Goal: Information Seeking & Learning: Understand process/instructions

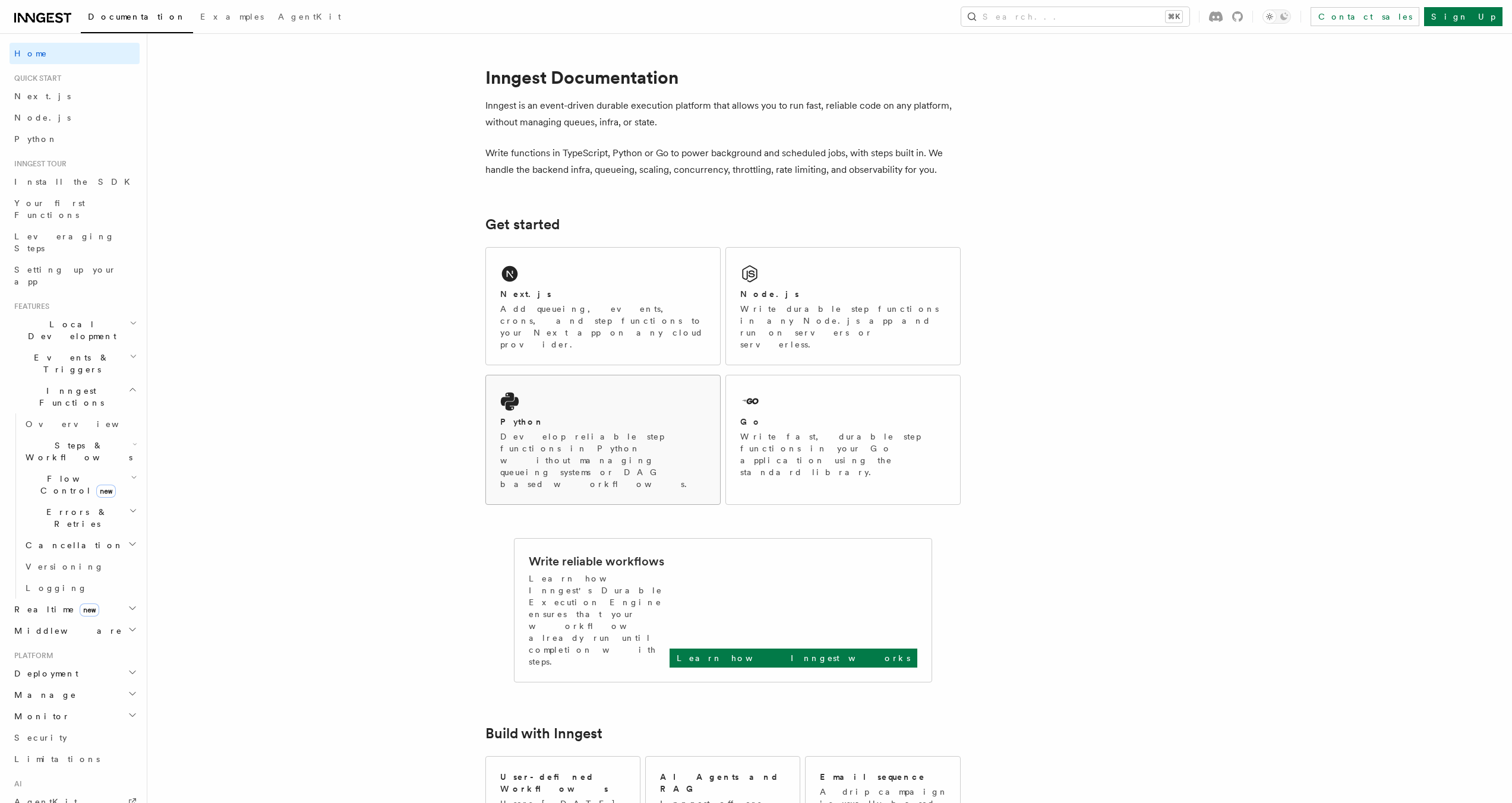
click at [634, 431] on p "Develop reliable step functions in Python without managing queueing systems or …" at bounding box center [603, 460] width 206 height 60
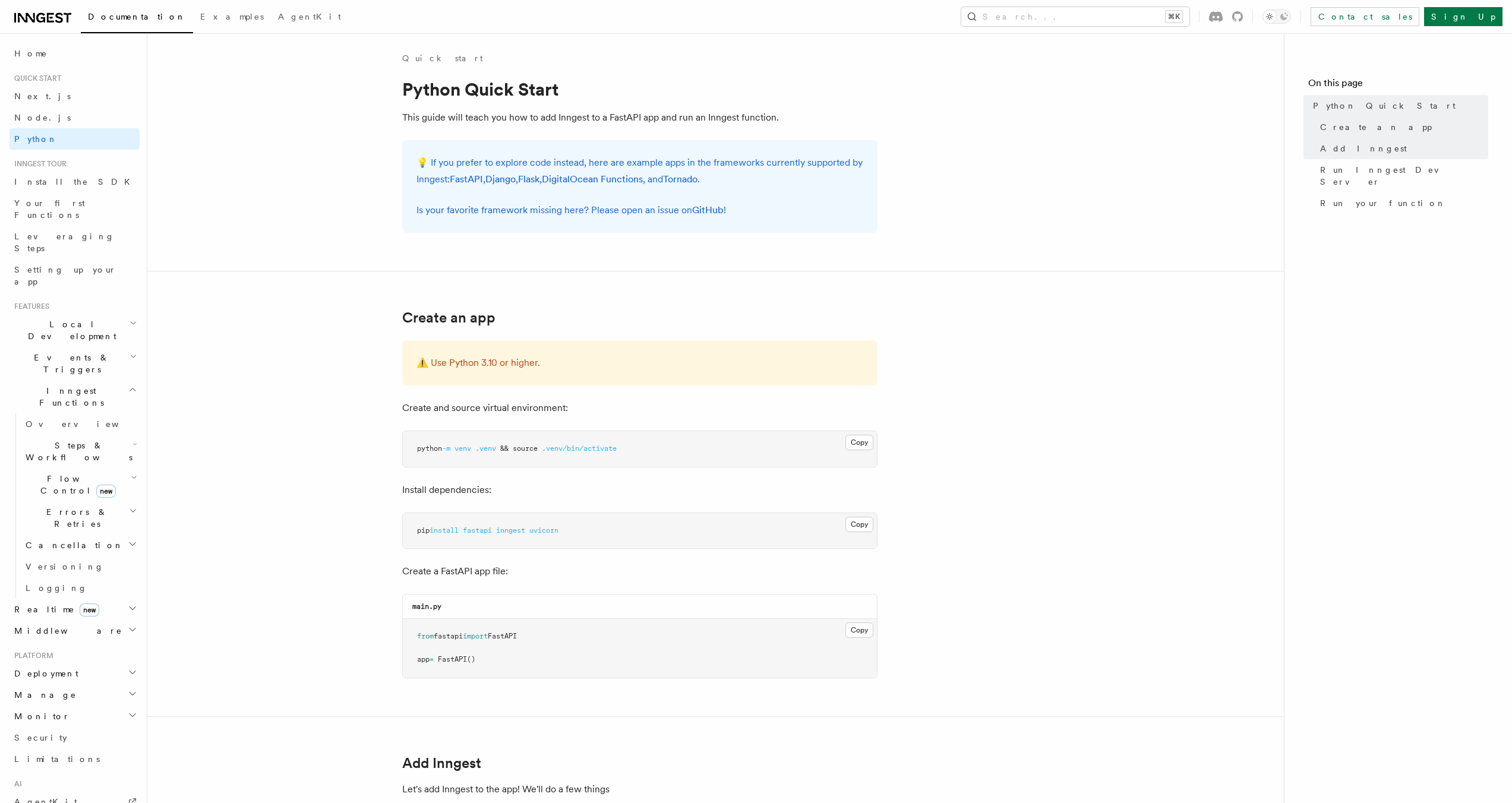
click at [499, 366] on p "⚠️ Use Python 3.10 or higher." at bounding box center [639, 363] width 446 height 16
click at [498, 365] on p "⚠️ Use Python 3.10 or higher." at bounding box center [639, 363] width 446 height 16
click at [29, 22] on icon at bounding box center [43, 18] width 57 height 14
